Goal: Task Accomplishment & Management: Complete application form

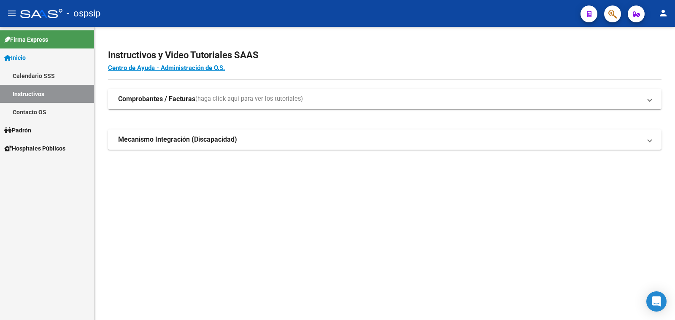
click at [19, 130] on span "Padrón" at bounding box center [17, 130] width 27 height 9
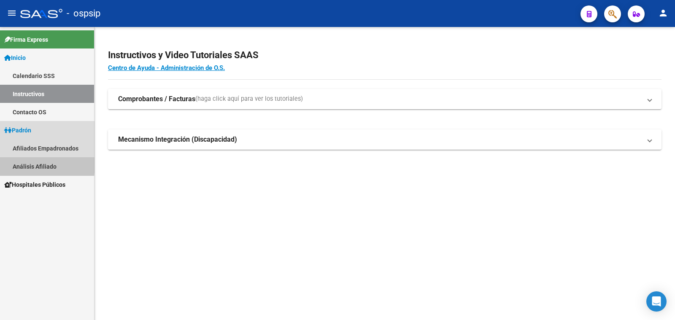
click at [32, 165] on link "Análisis Afiliado" at bounding box center [47, 166] width 94 height 18
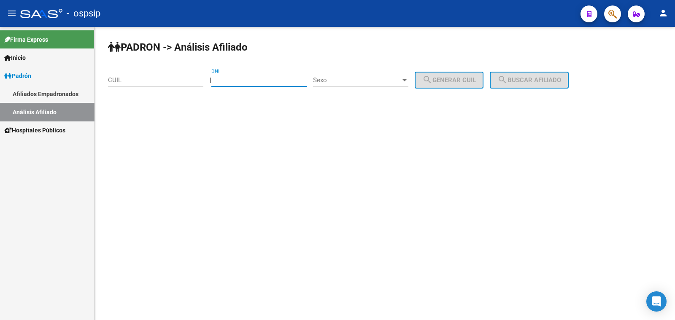
click at [240, 77] on input "DNI" at bounding box center [258, 80] width 95 height 8
type input "14483371"
click at [368, 81] on span "Sexo" at bounding box center [357, 80] width 88 height 8
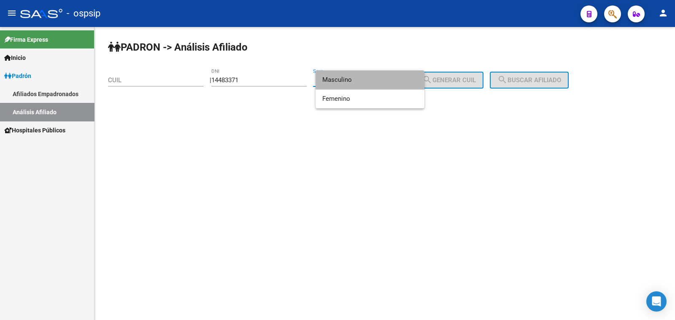
click at [368, 81] on span "Masculino" at bounding box center [369, 79] width 95 height 19
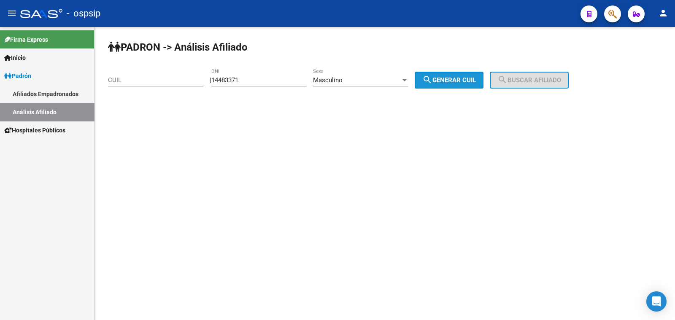
drag, startPoint x: 476, startPoint y: 79, endPoint x: 543, endPoint y: 81, distance: 66.7
click at [476, 79] on span "search Generar CUIL" at bounding box center [449, 80] width 54 height 8
type input "20-14483371-7"
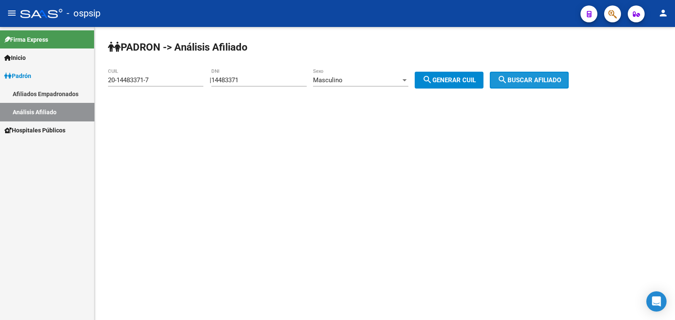
click at [543, 81] on span "search Buscar afiliado" at bounding box center [529, 80] width 64 height 8
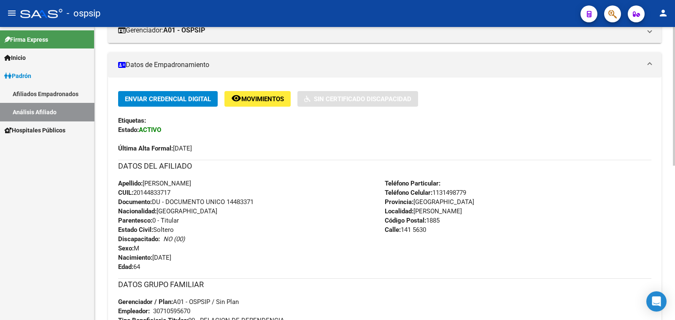
scroll to position [158, 0]
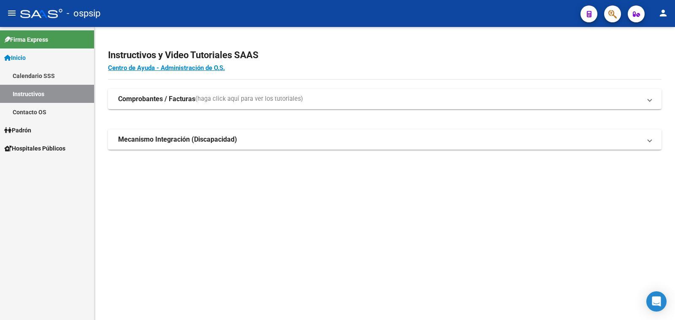
click at [25, 129] on span "Padrón" at bounding box center [17, 130] width 27 height 9
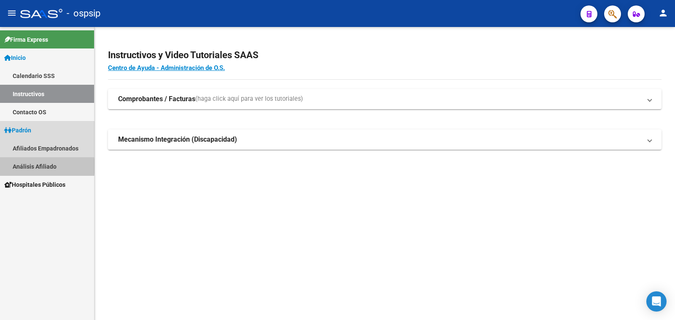
click at [34, 166] on link "Análisis Afiliado" at bounding box center [47, 166] width 94 height 18
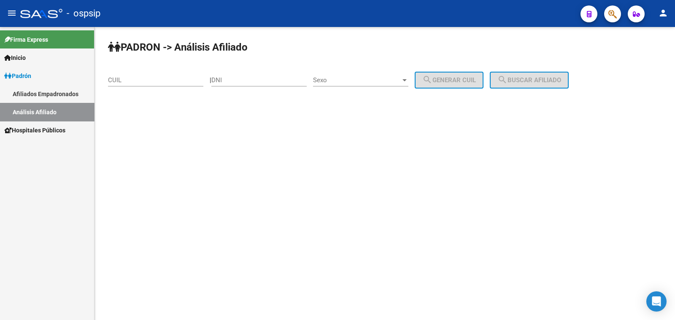
click at [238, 77] on input "DNI" at bounding box center [258, 80] width 95 height 8
paste input "14375029"
type input "14375029"
click at [375, 78] on span "Sexo" at bounding box center [357, 80] width 88 height 8
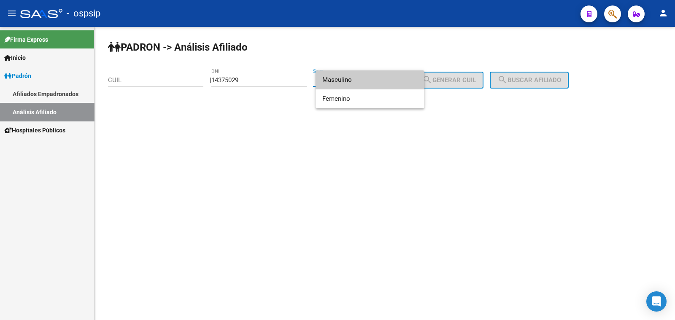
click at [367, 79] on span "Masculino" at bounding box center [369, 79] width 95 height 19
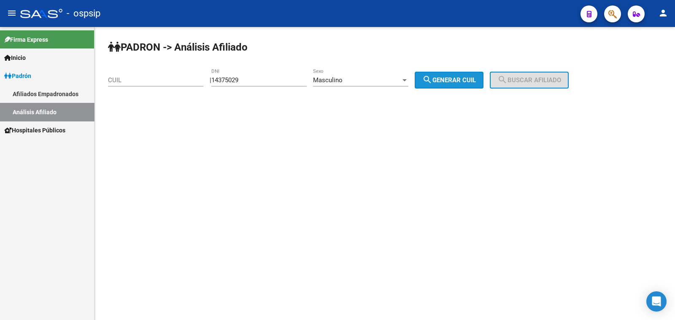
click at [468, 79] on span "search Generar CUIL" at bounding box center [449, 80] width 54 height 8
type input "23-14375029-9"
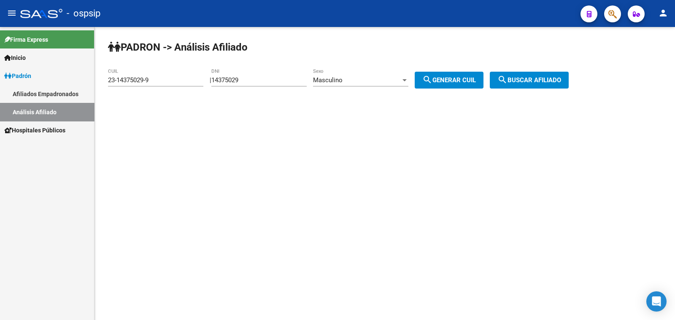
click at [507, 74] on button "search Buscar afiliado" at bounding box center [529, 80] width 79 height 17
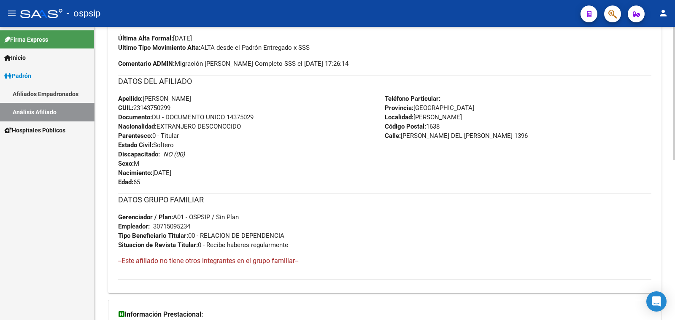
scroll to position [210, 0]
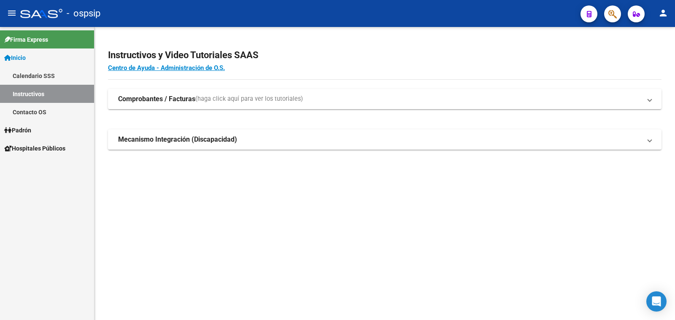
click at [27, 129] on span "Padrón" at bounding box center [17, 130] width 27 height 9
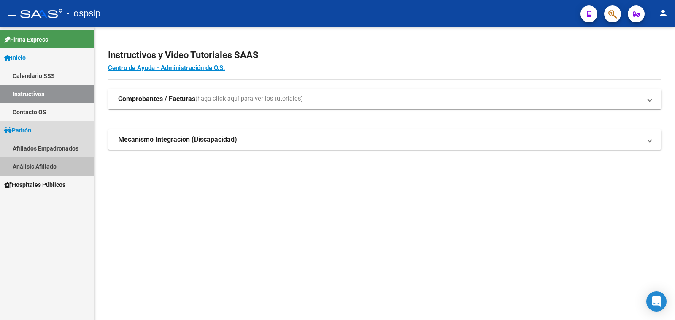
click at [50, 163] on link "Análisis Afiliado" at bounding box center [47, 166] width 94 height 18
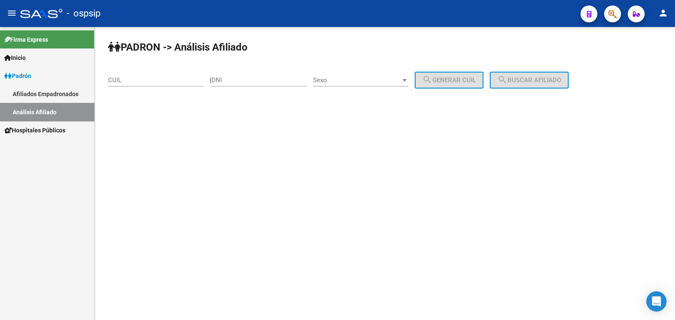
click at [249, 78] on input "DNI" at bounding box center [258, 80] width 95 height 8
type input "24412717"
click at [376, 81] on span "Sexo" at bounding box center [357, 80] width 88 height 8
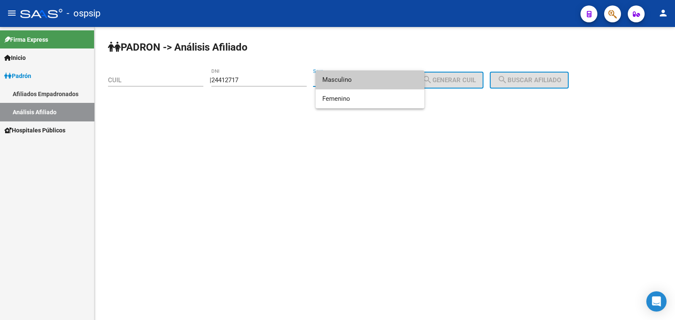
click at [376, 81] on span "Masculino" at bounding box center [369, 79] width 95 height 19
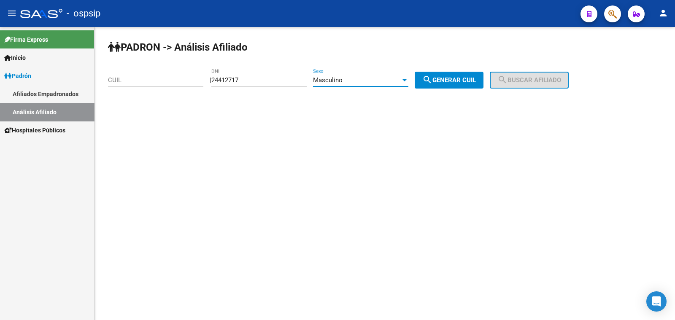
click at [453, 78] on span "search Generar CUIL" at bounding box center [449, 80] width 54 height 8
type input "20-24412717-8"
click at [524, 81] on span "search Buscar afiliado" at bounding box center [529, 80] width 64 height 8
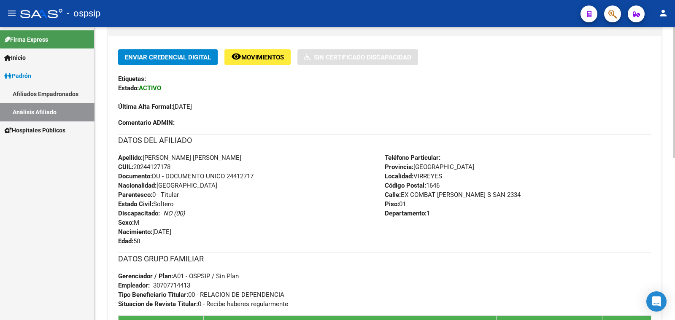
scroll to position [210, 0]
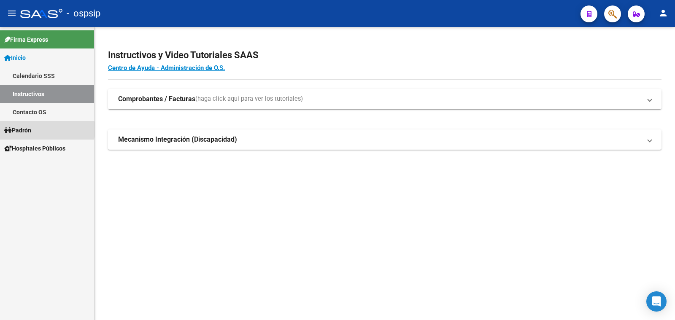
click at [31, 129] on span "Padrón" at bounding box center [17, 130] width 27 height 9
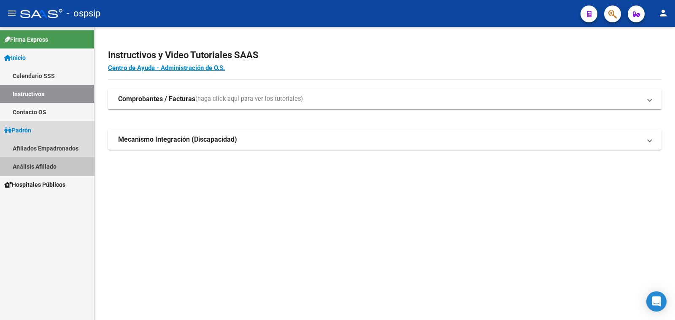
click at [27, 166] on link "Análisis Afiliado" at bounding box center [47, 166] width 94 height 18
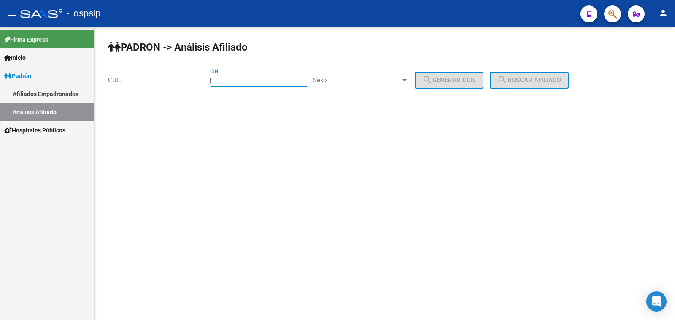
click at [231, 78] on input "DNI" at bounding box center [258, 80] width 95 height 8
type input "16828428"
click at [389, 80] on span "Sexo" at bounding box center [357, 80] width 88 height 8
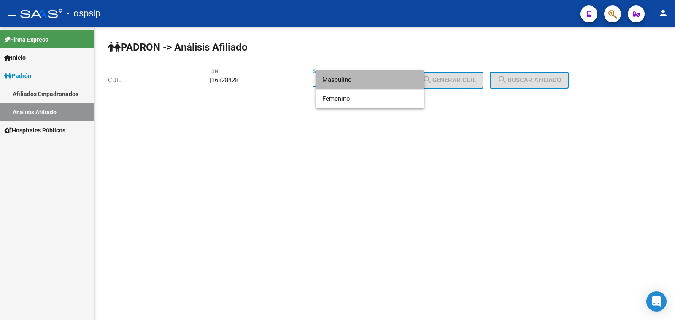
click at [389, 80] on span "Masculino" at bounding box center [369, 79] width 95 height 19
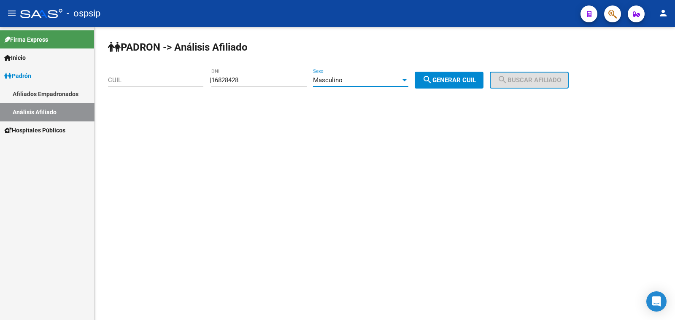
click at [466, 80] on span "search Generar CUIL" at bounding box center [449, 80] width 54 height 8
type input "20-16828428-5"
click at [507, 82] on mat-icon "search" at bounding box center [502, 80] width 10 height 10
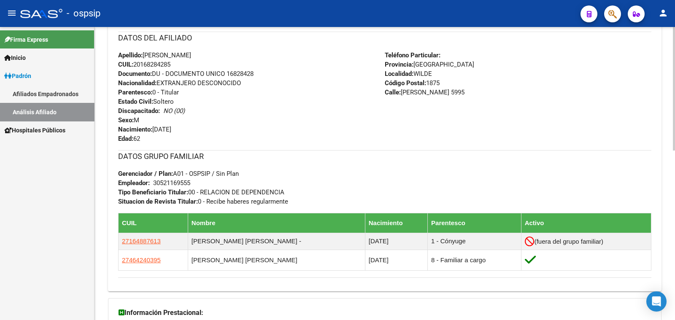
scroll to position [264, 0]
